Goal: Answer question/provide support

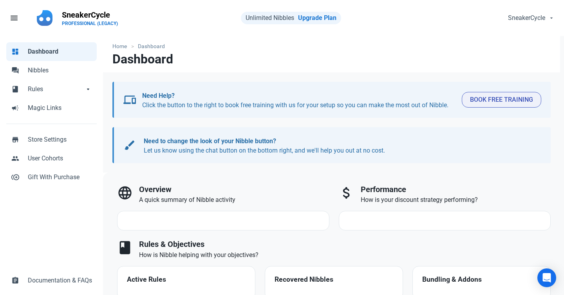
select select "7d"
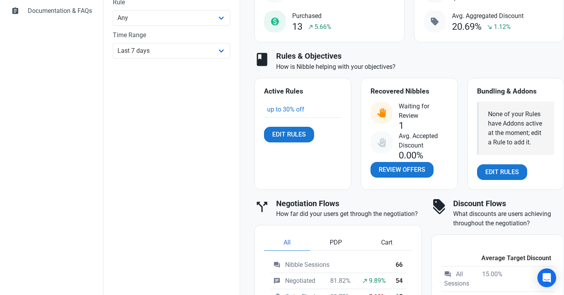
scroll to position [274, 0]
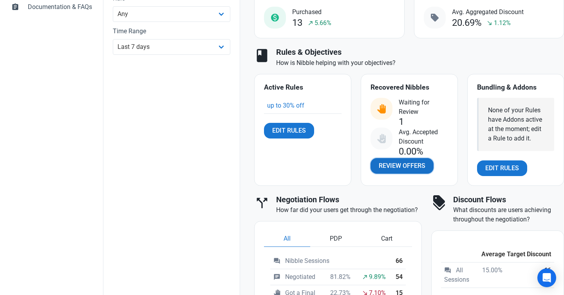
click at [379, 168] on span "Review Offers" at bounding box center [402, 165] width 47 height 9
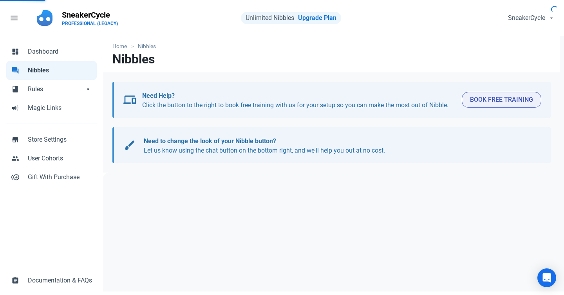
select select "user_offer_available"
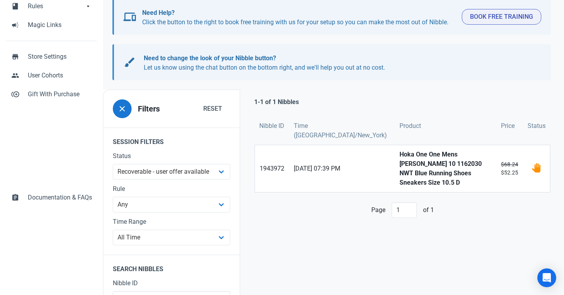
scroll to position [95, 0]
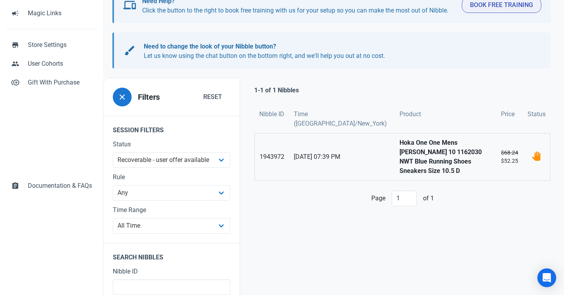
click at [318, 153] on span "[DATE] 07:39 PM" at bounding box center [342, 156] width 96 height 9
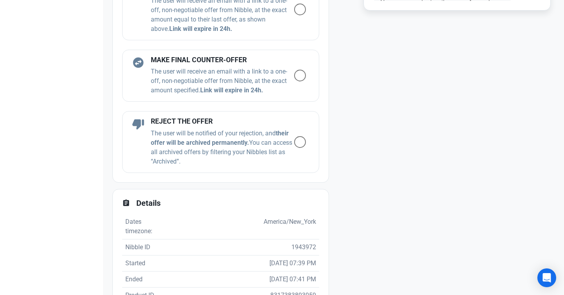
scroll to position [546, 0]
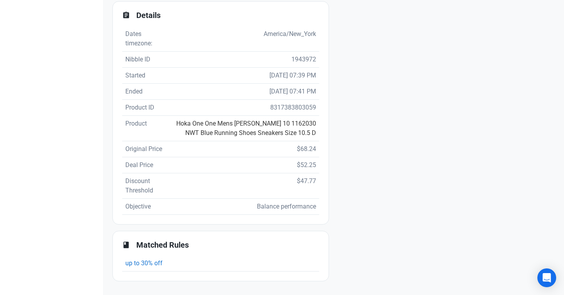
click at [261, 125] on link "Hoka One One Mens [PERSON_NAME] 10 1162030 NWT Blue Running Shoes Sneakers Size…" at bounding box center [246, 128] width 140 height 17
click at [242, 120] on link "Hoka One One Mens [PERSON_NAME] 10 1162030 NWT Blue Running Shoes Sneakers Size…" at bounding box center [246, 128] width 140 height 17
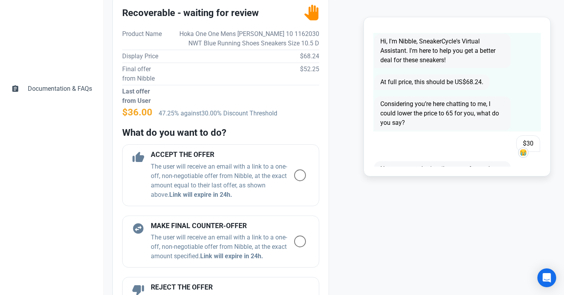
scroll to position [250, 0]
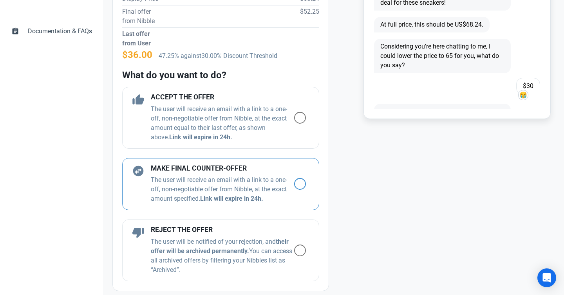
click at [304, 185] on span at bounding box center [300, 184] width 12 height 12
click at [299, 185] on input "radio" at bounding box center [296, 184] width 5 height 5
radio input "true"
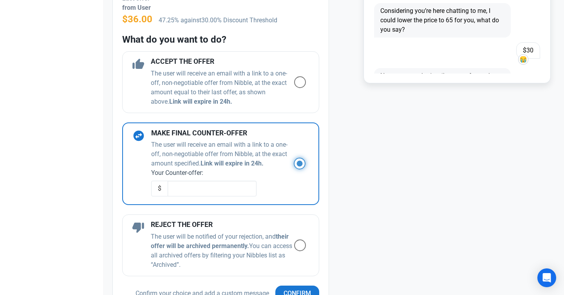
scroll to position [321, 0]
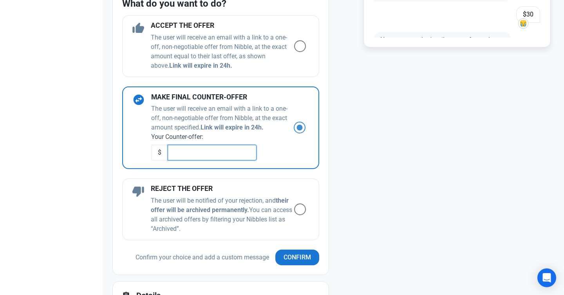
click at [208, 153] on input "text" at bounding box center [212, 153] width 89 height 16
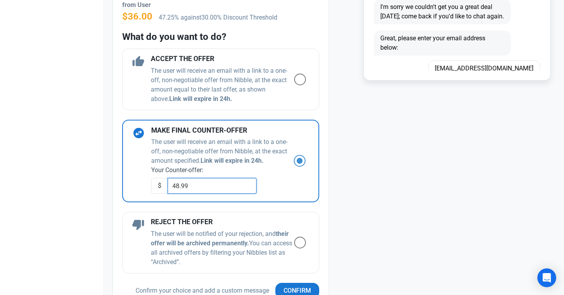
scroll to position [825, 0]
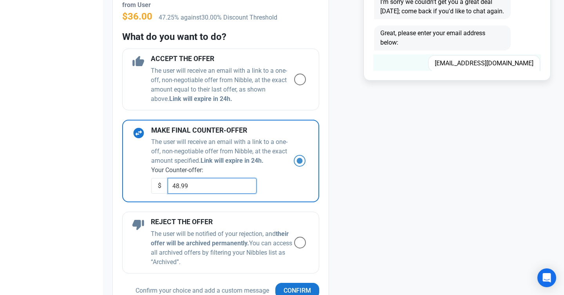
type input "48.99"
drag, startPoint x: 467, startPoint y: 64, endPoint x: 533, endPoint y: 64, distance: 66.6
click at [533, 64] on span "[EMAIL_ADDRESS][DOMAIN_NAME]" at bounding box center [484, 63] width 112 height 16
copy span "[EMAIL_ADDRESS][DOMAIN_NAME]"
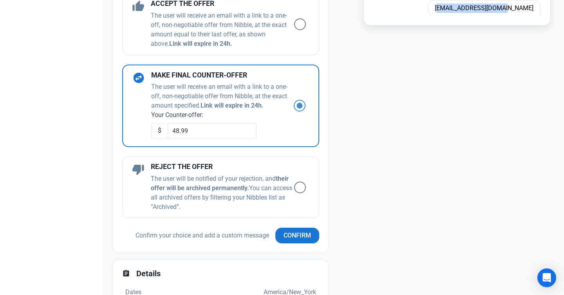
scroll to position [393, 0]
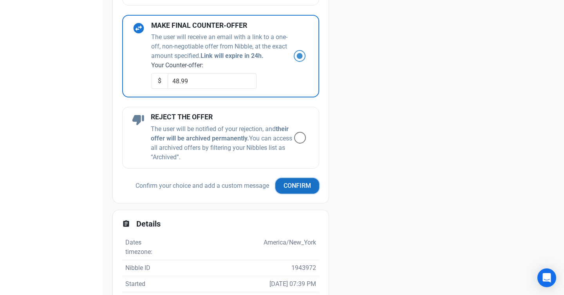
click at [297, 185] on span "Confirm" at bounding box center [297, 185] width 27 height 9
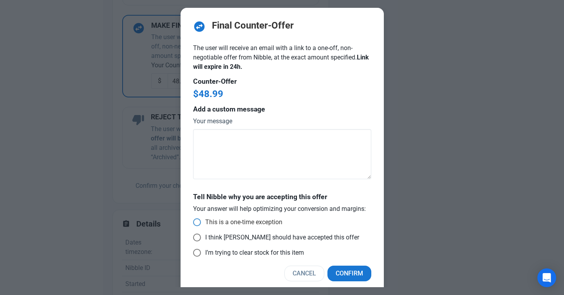
click at [196, 223] on span at bounding box center [197, 223] width 8 height 8
click at [196, 223] on input "This is a one-time exception" at bounding box center [195, 222] width 5 height 5
radio input "true"
click at [354, 263] on div "swap_horizontal_circle Final Counter-Offer The user will receive an email with …" at bounding box center [282, 151] width 203 height 286
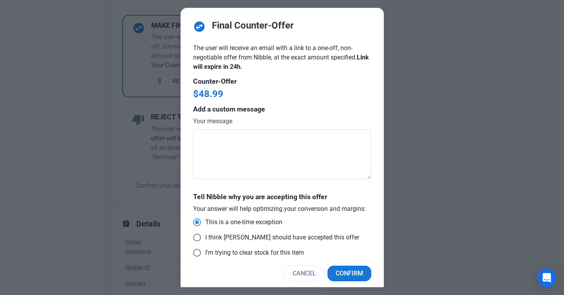
click at [354, 264] on div "swap_horizontal_circle Final Counter-Offer The user will receive an email with …" at bounding box center [282, 151] width 203 height 286
click at [354, 270] on span "Confirm" at bounding box center [349, 273] width 27 height 9
